Goal: Task Accomplishment & Management: Understand process/instructions

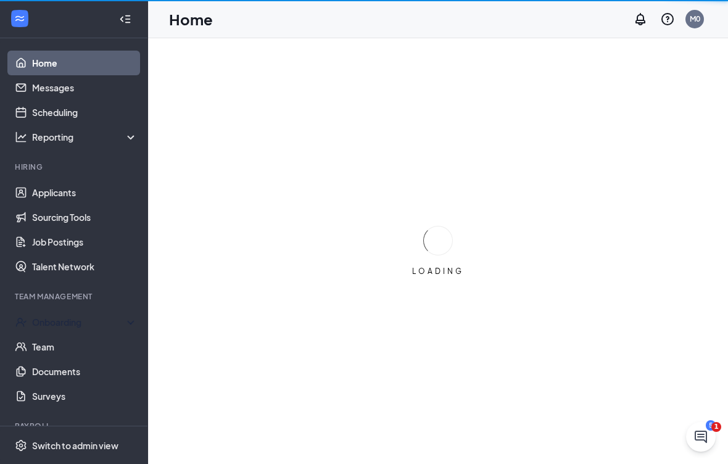
click at [44, 329] on div "Onboarding" at bounding box center [74, 322] width 148 height 25
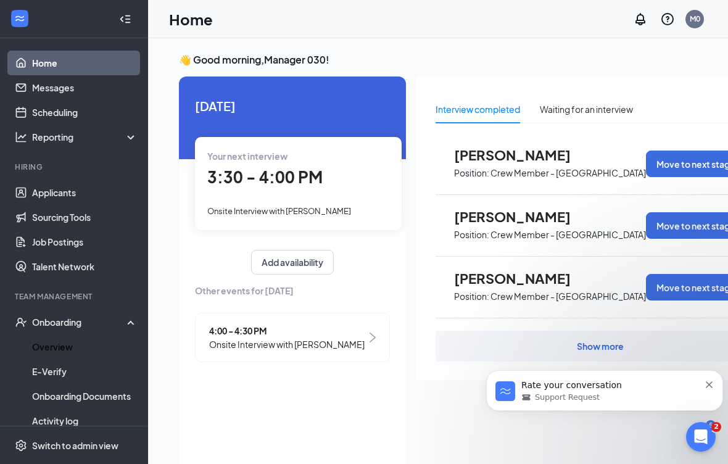
click at [41, 343] on link "Overview" at bounding box center [84, 346] width 105 height 25
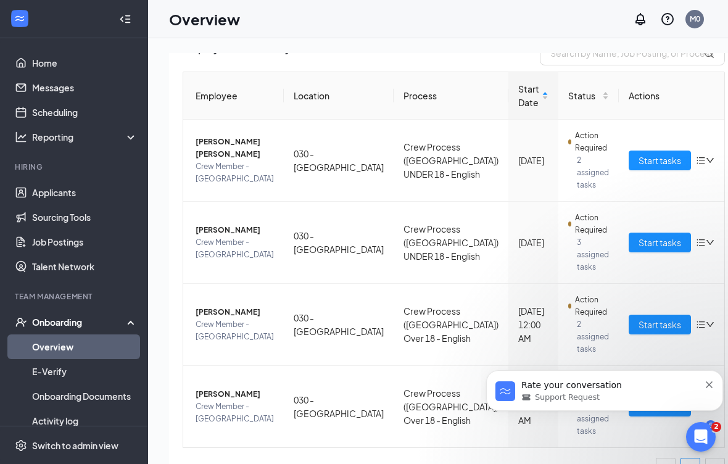
scroll to position [101, 0]
click at [685, 392] on div "Support Request" at bounding box center [610, 397] width 178 height 11
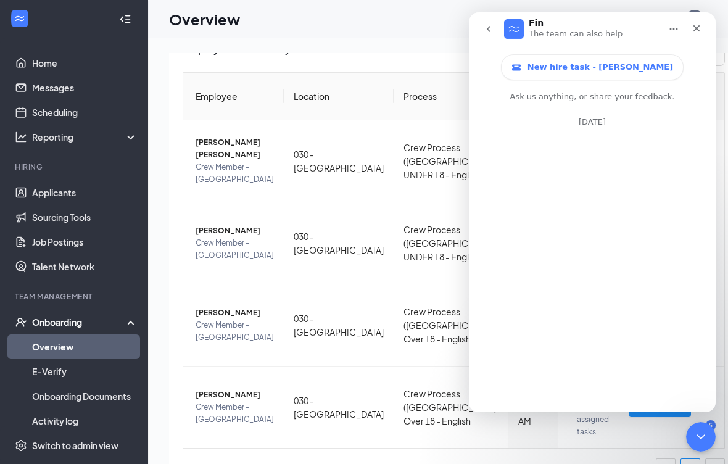
scroll to position [2, 0]
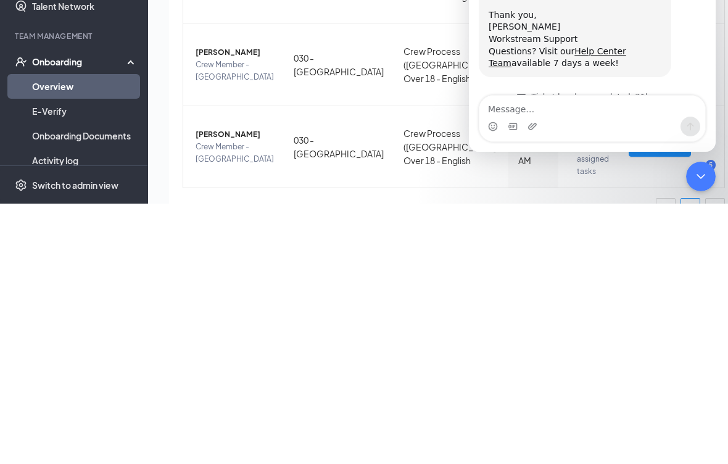
scroll to position [1344, 0]
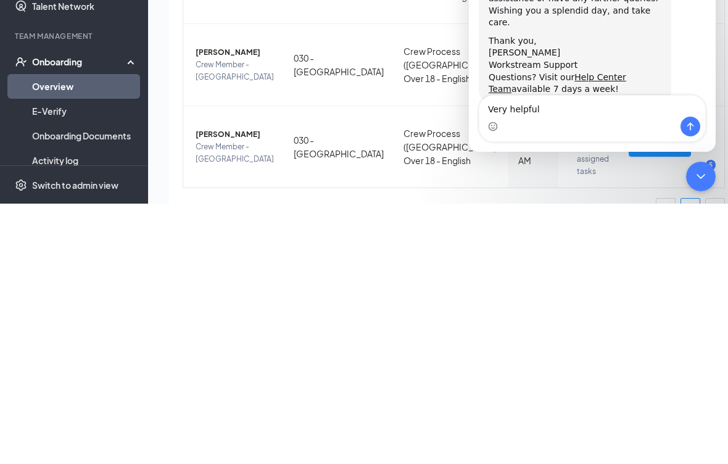
type textarea "Very helpful"
click at [677, 126] on div "Intercom messenger" at bounding box center [592, 127] width 226 height 20
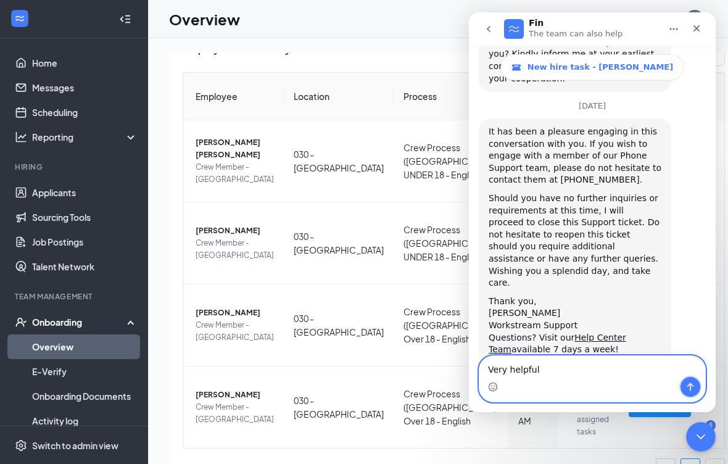
click at [686, 392] on button "Send a message…" at bounding box center [690, 387] width 20 height 20
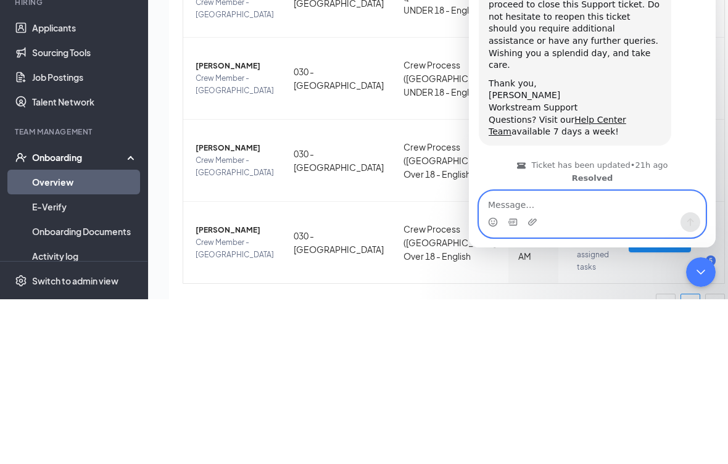
scroll to position [1397, 0]
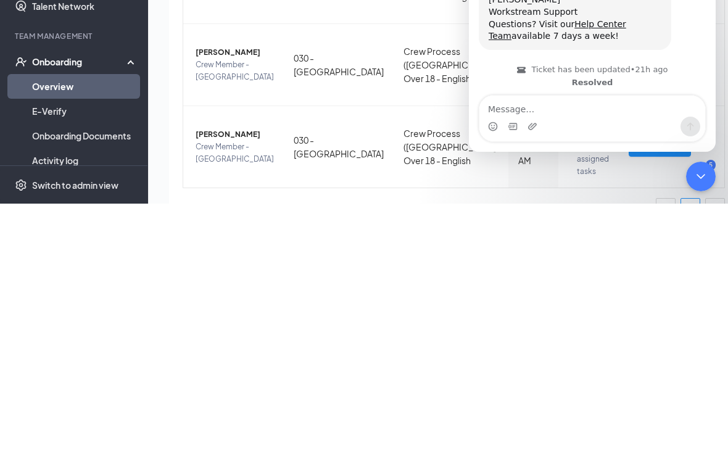
click at [700, 184] on div "Close Intercom Messenger" at bounding box center [701, 177] width 30 height 30
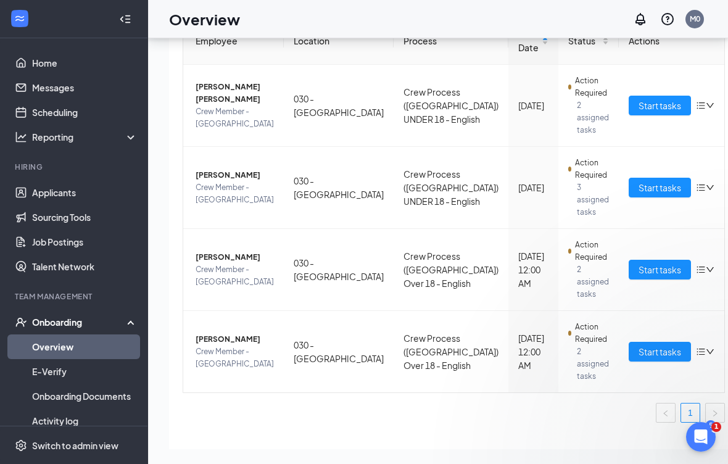
scroll to position [0, 0]
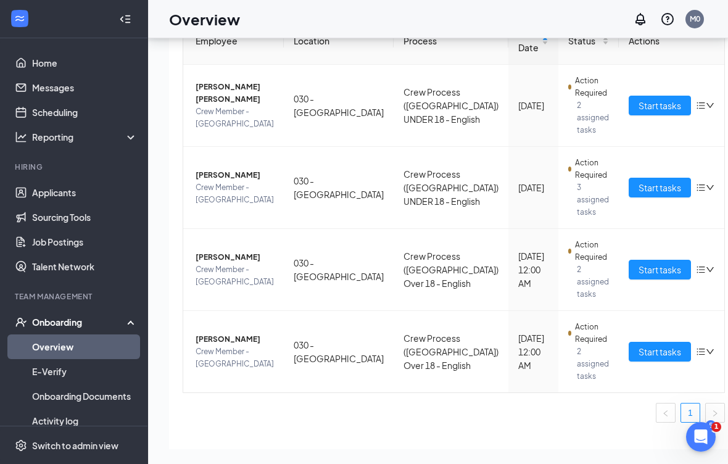
click at [628, 260] on button "Start tasks" at bounding box center [659, 270] width 62 height 20
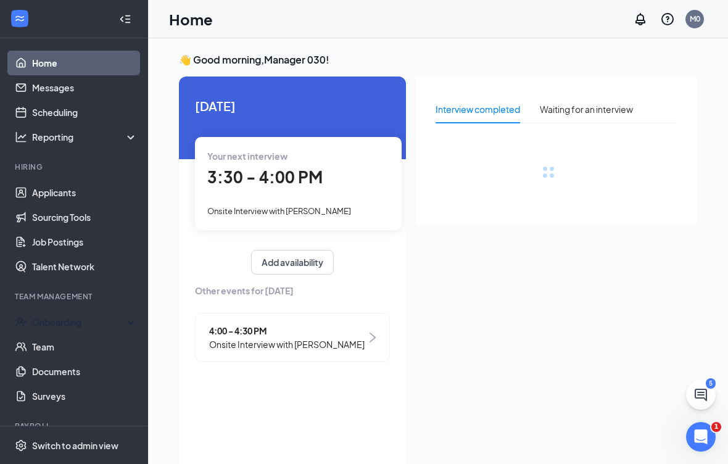
click at [118, 323] on div "Onboarding" at bounding box center [79, 322] width 95 height 12
click at [103, 348] on link "Overview" at bounding box center [84, 346] width 105 height 25
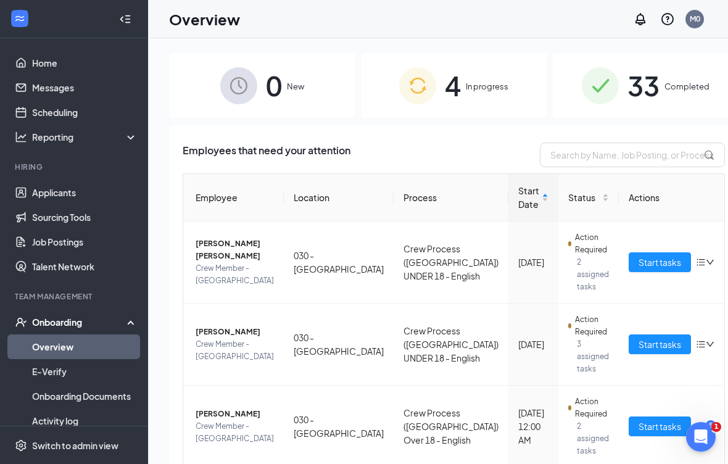
scroll to position [6, 0]
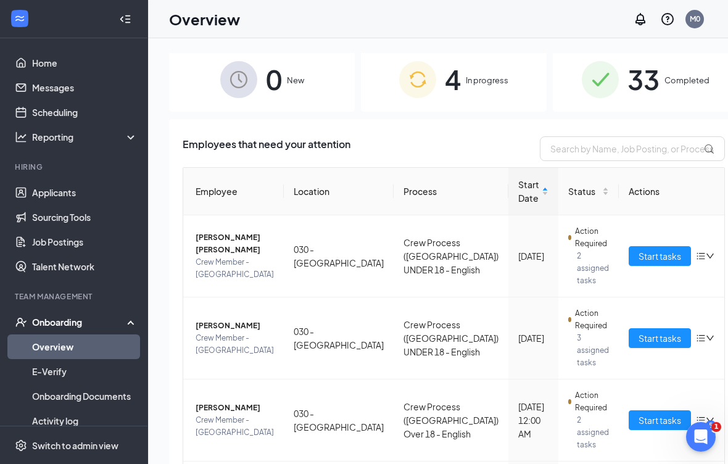
click at [638, 257] on span "Start tasks" at bounding box center [659, 256] width 43 height 14
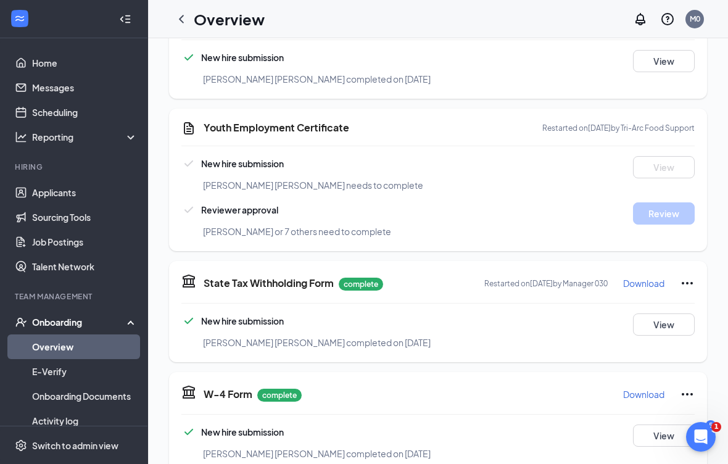
click at [635, 23] on icon "Notifications" at bounding box center [640, 19] width 15 height 15
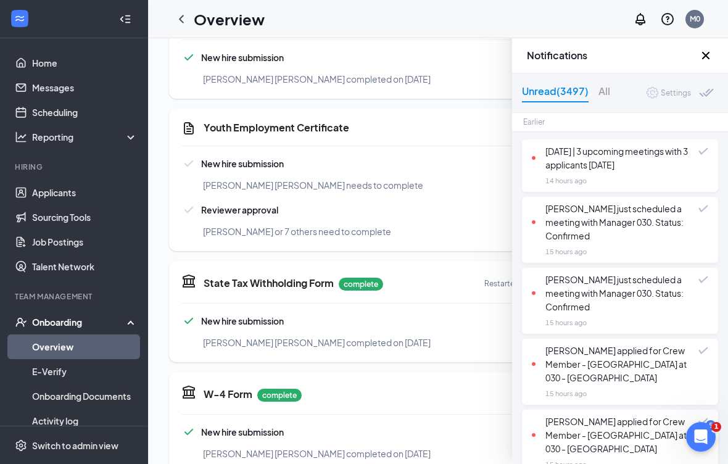
click at [584, 12] on div "Overview M0" at bounding box center [438, 19] width 580 height 38
click at [584, 31] on div "Overview M0" at bounding box center [438, 19] width 580 height 38
click at [716, 21] on div "Overview M0" at bounding box center [438, 19] width 580 height 38
click at [707, 69] on div "Notifications" at bounding box center [620, 55] width 216 height 35
click at [707, 59] on icon "Cross" at bounding box center [705, 55] width 15 height 15
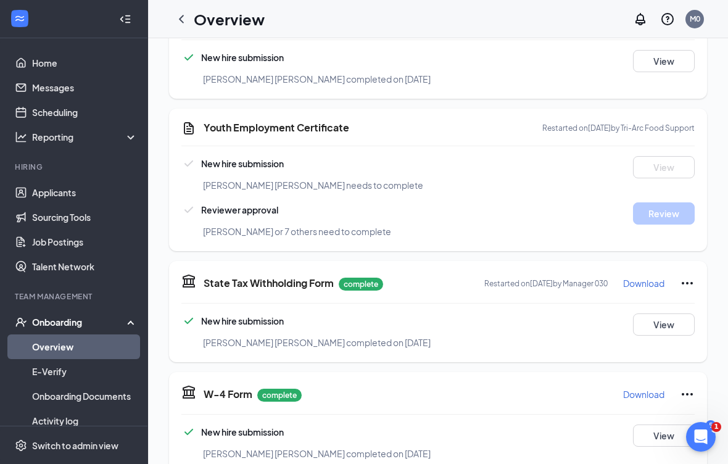
click at [672, 25] on icon "QuestionInfo" at bounding box center [667, 19] width 15 height 15
click at [606, 23] on div "Overview M0" at bounding box center [438, 19] width 580 height 38
click at [696, 19] on div "M0" at bounding box center [694, 19] width 10 height 10
click at [580, 23] on div "Overview M0" at bounding box center [438, 19] width 580 height 38
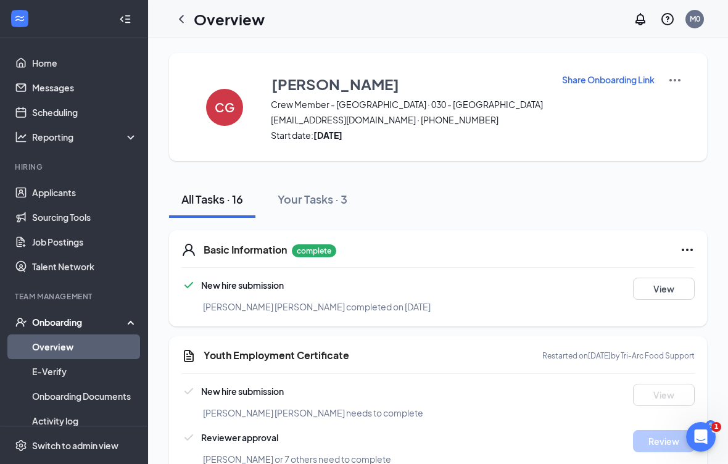
click at [383, 144] on div "CG [PERSON_NAME] Crew Member - [GEOGRAPHIC_DATA] · 030 - [PERSON_NAME][GEOGRAPH…" at bounding box center [438, 107] width 538 height 108
click at [391, 125] on span "[EMAIL_ADDRESS][DOMAIN_NAME] · [PHONE_NUMBER]" at bounding box center [408, 119] width 275 height 12
click at [672, 78] on img at bounding box center [674, 80] width 15 height 15
click at [619, 143] on div "CG [PERSON_NAME] Crew Member - [GEOGRAPHIC_DATA] · 030 - [PERSON_NAME][GEOGRAPH…" at bounding box center [438, 107] width 538 height 108
click at [590, 84] on p "Share Onboarding Link" at bounding box center [608, 79] width 93 height 12
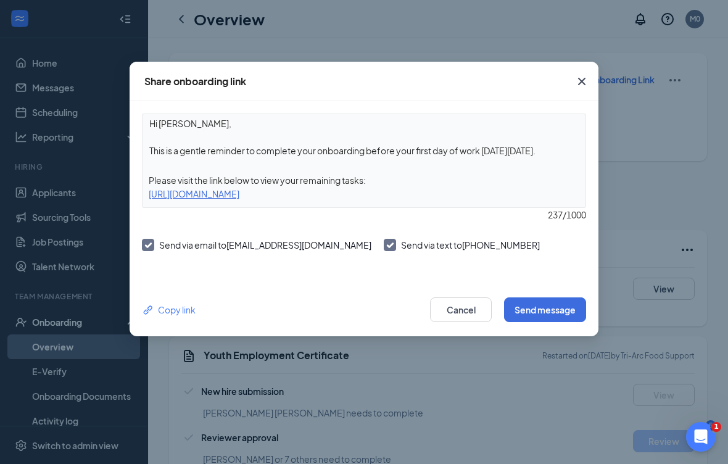
click at [554, 321] on button "Send message" at bounding box center [545, 309] width 82 height 25
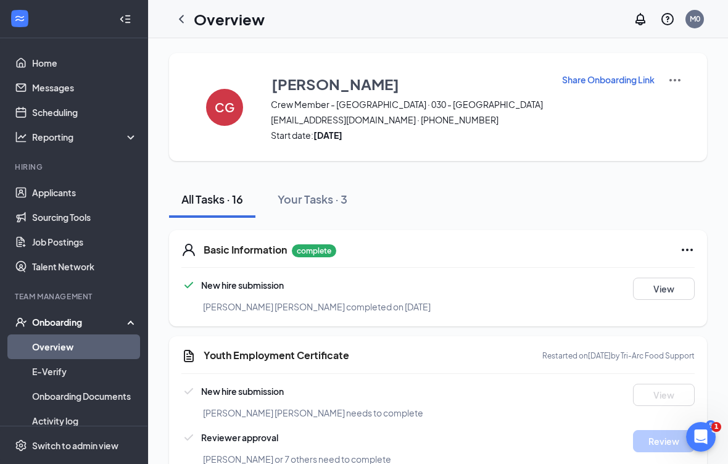
click at [451, 130] on span "Start date: [DATE]" at bounding box center [408, 135] width 275 height 12
click at [442, 126] on div "[PERSON_NAME] Crew Member - [GEOGRAPHIC_DATA] · 030 - [PERSON_NAME][GEOGRAPHIC_…" at bounding box center [408, 107] width 275 height 68
